Goal: Go to known website: Go to known website

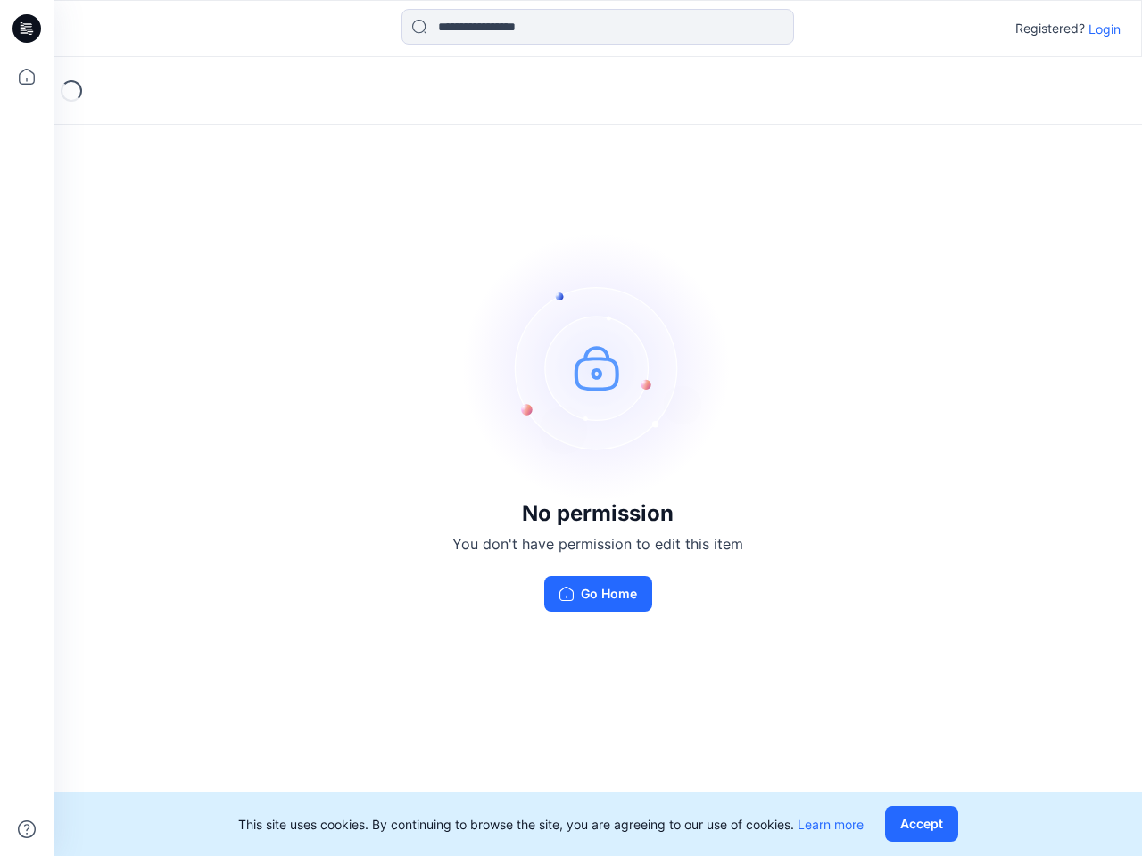
click at [571, 428] on img at bounding box center [598, 368] width 268 height 268
click at [28, 29] on icon at bounding box center [29, 29] width 7 height 1
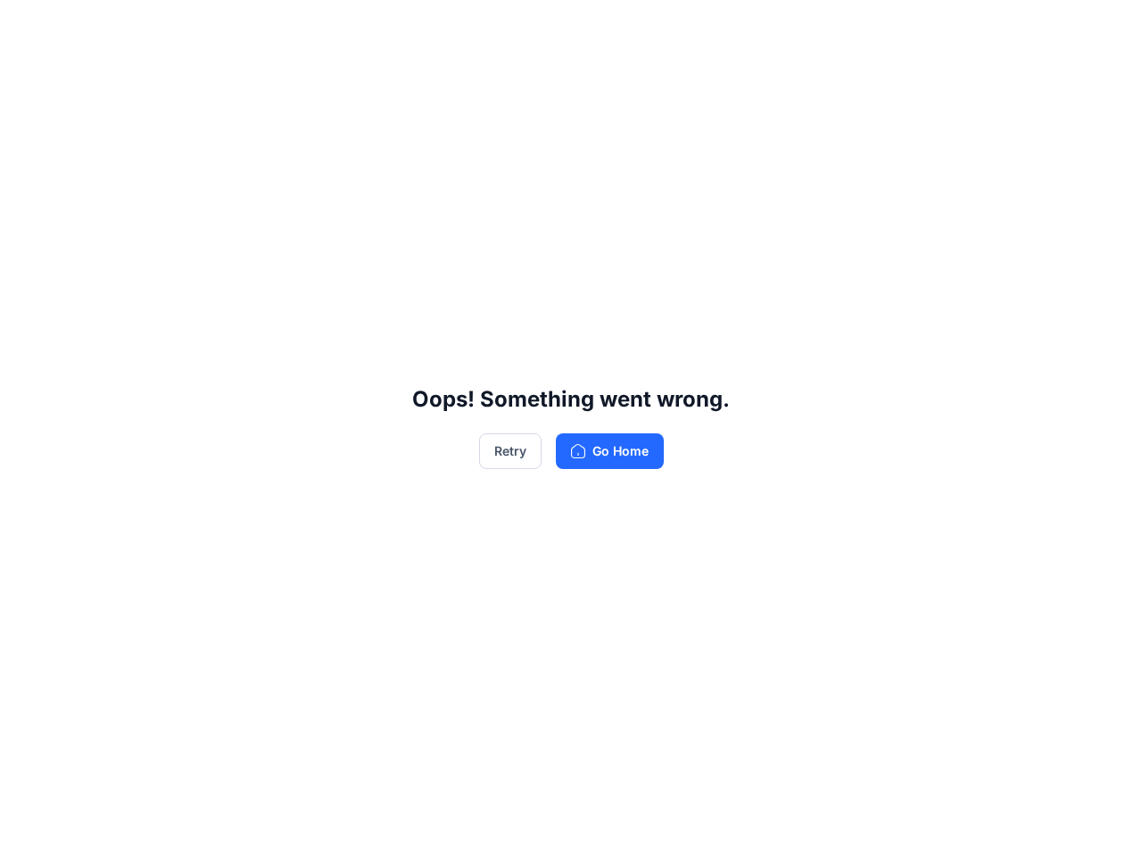
click at [27, 77] on div "Oops! Something went wrong. Retry Go Home" at bounding box center [571, 428] width 1142 height 856
click at [27, 830] on div "Oops! Something went wrong. Retry Go Home" at bounding box center [571, 428] width 1142 height 856
click at [598, 27] on div "Oops! Something went wrong. Retry Go Home" at bounding box center [571, 428] width 1142 height 856
click at [1104, 29] on div "Oops! Something went wrong. Retry Go Home" at bounding box center [571, 428] width 1142 height 856
click at [925, 824] on div "Oops! Something went wrong. Retry Go Home" at bounding box center [571, 428] width 1142 height 856
